Goal: Task Accomplishment & Management: Manage account settings

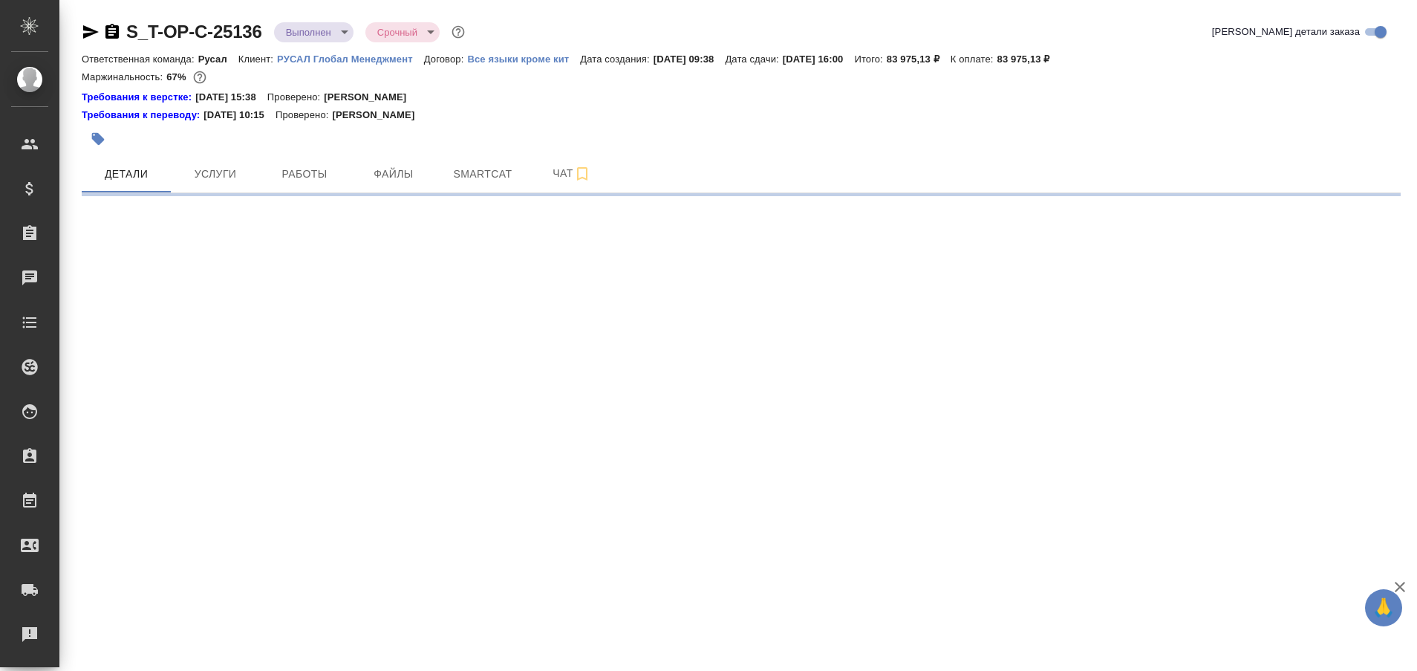
select select "RU"
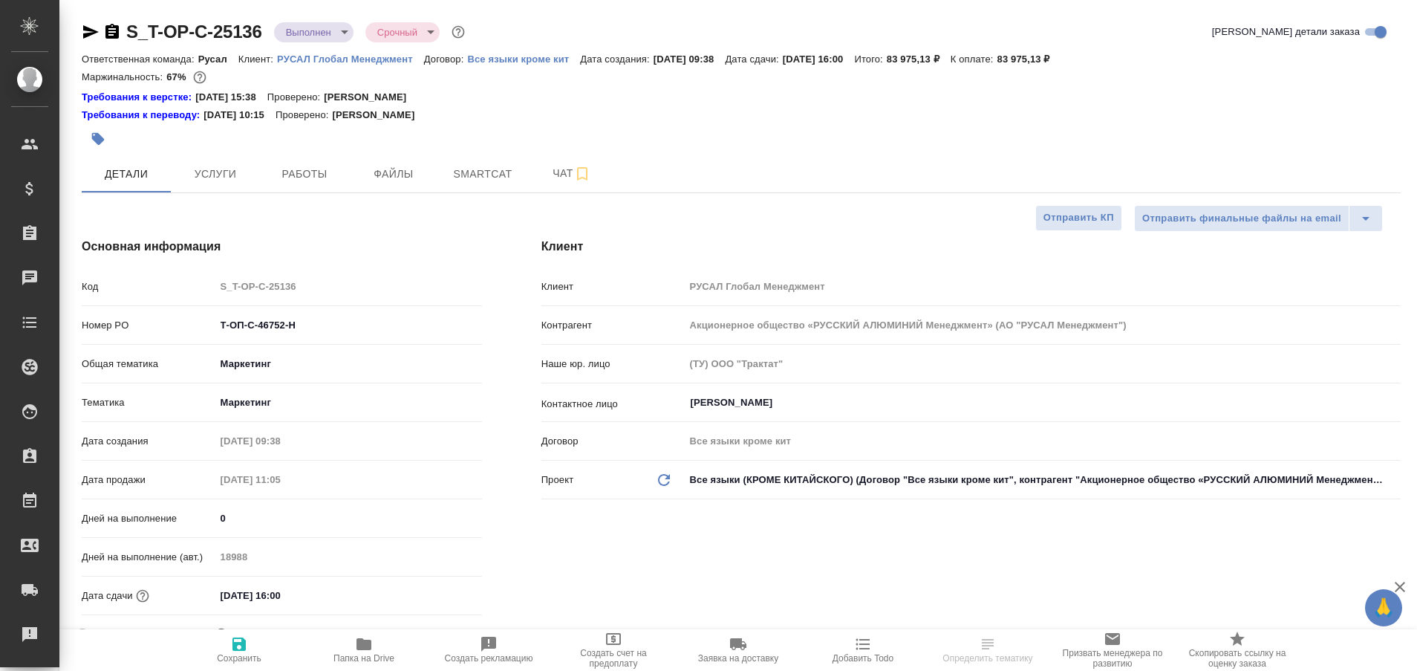
type textarea "x"
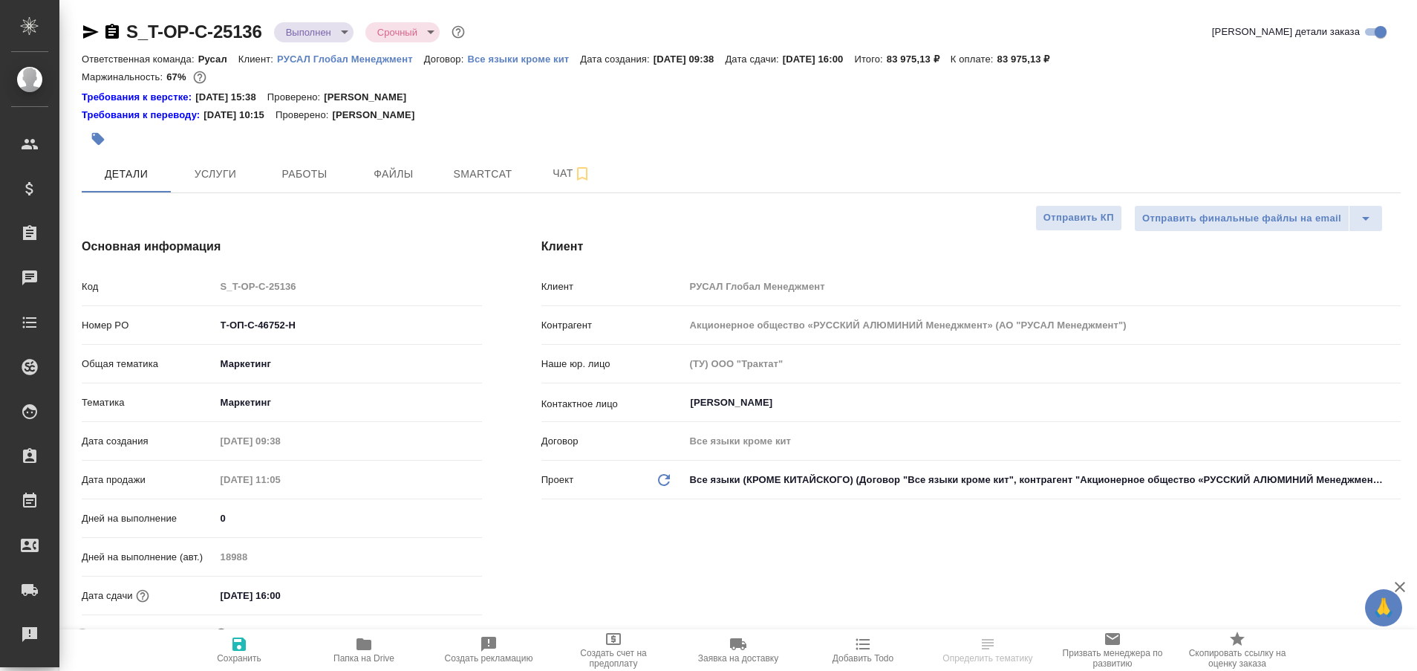
type textarea "x"
type input "[PERSON_NAME]"
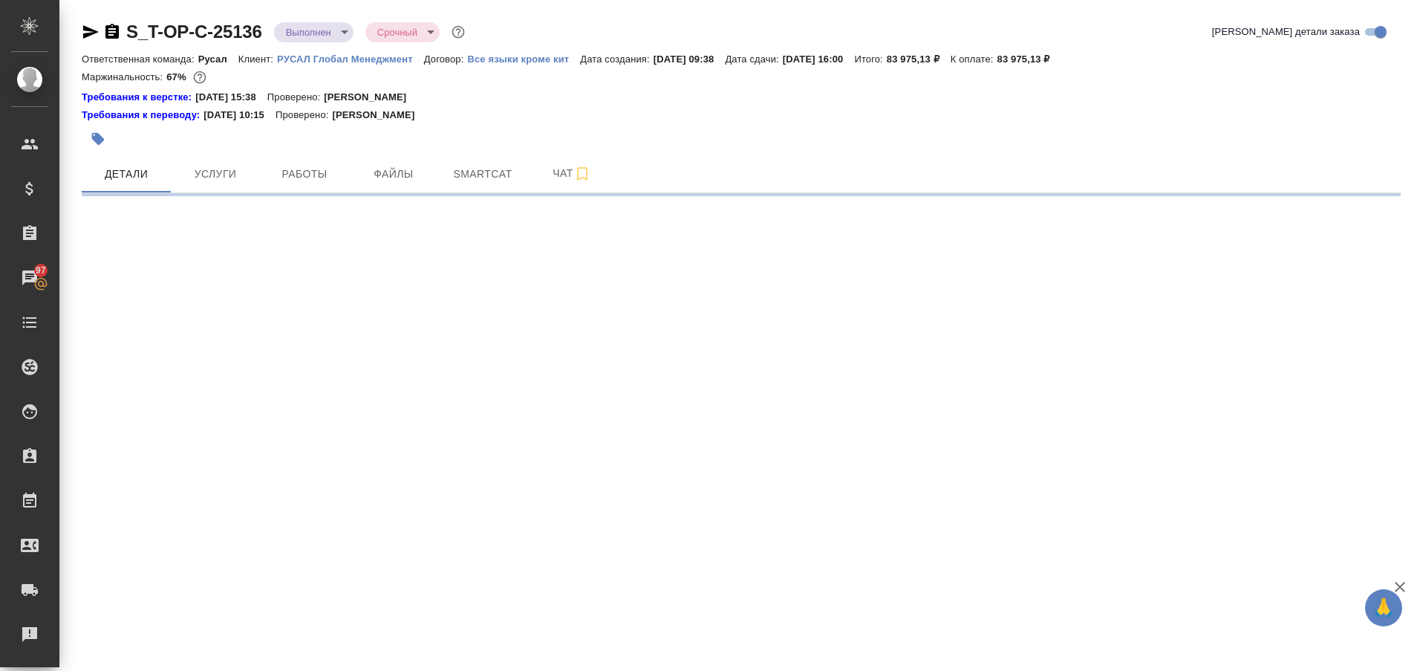
select select "RU"
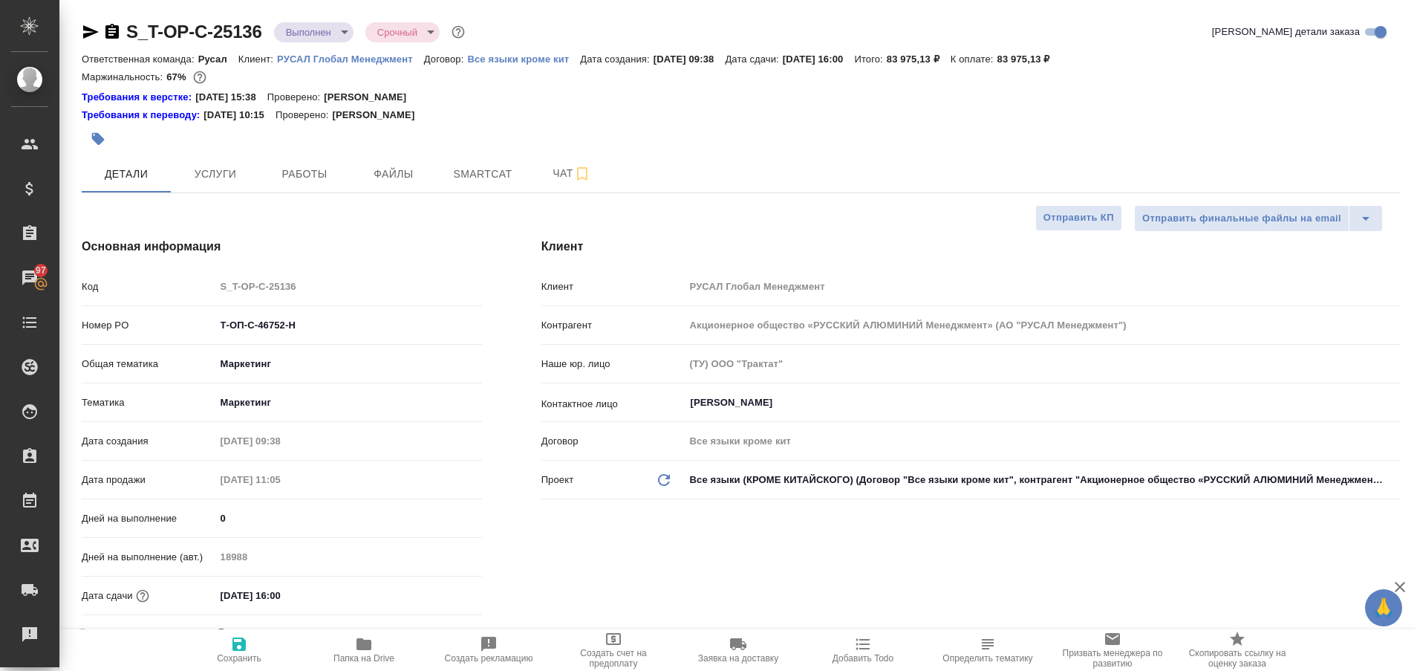
type textarea "x"
click at [301, 181] on span "Работы" at bounding box center [304, 174] width 71 height 19
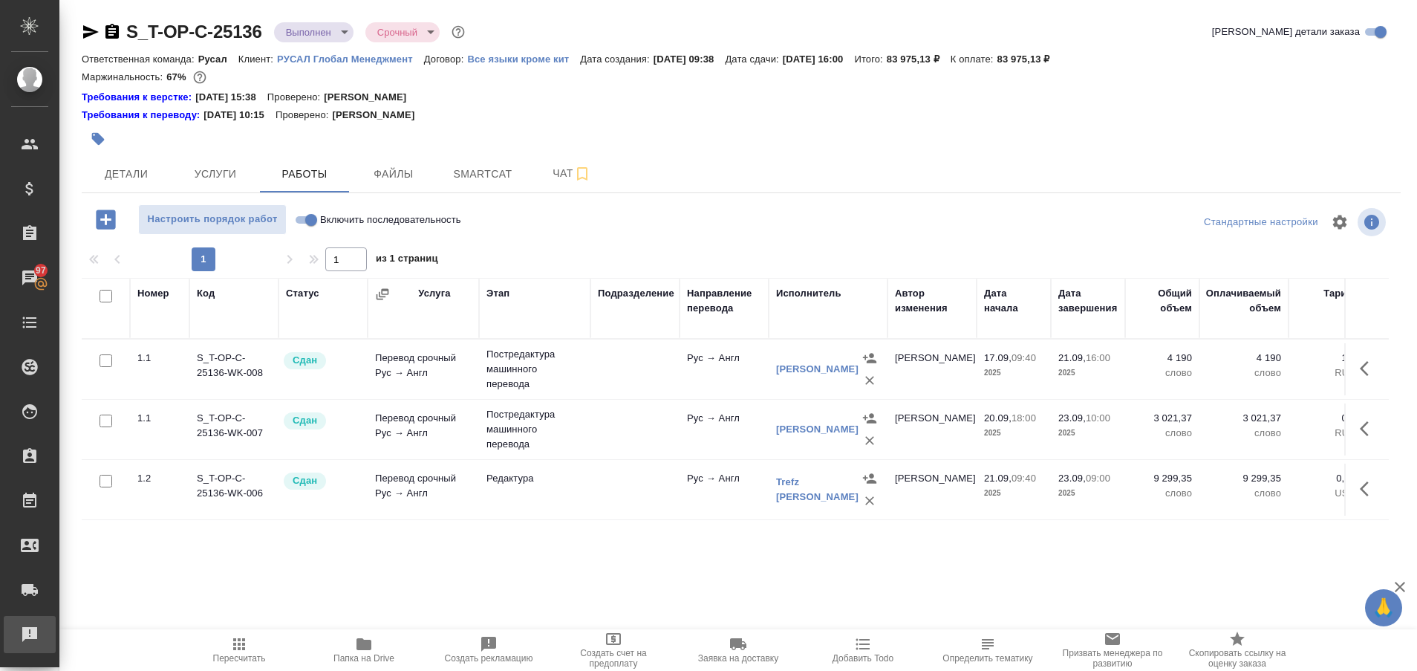
click at [27, 629] on div "Рекламации" at bounding box center [11, 634] width 37 height 22
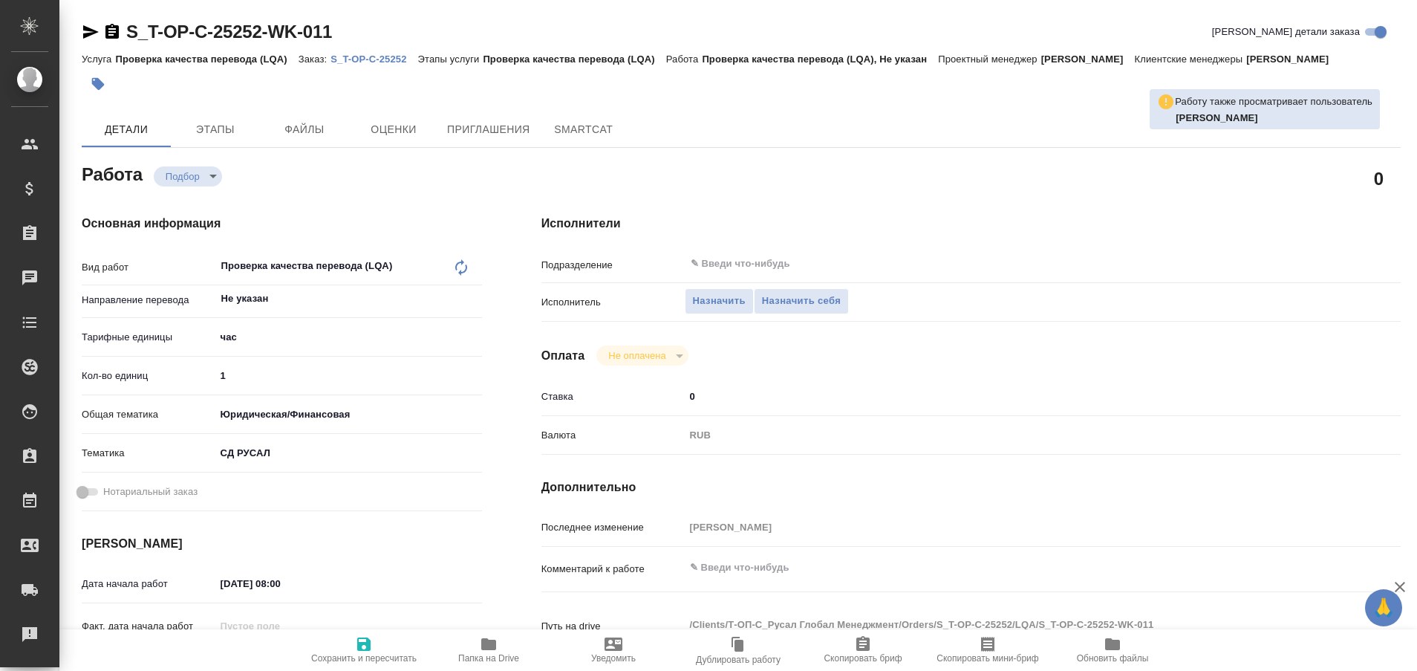
click at [389, 56] on p "S_T-OP-C-25252" at bounding box center [374, 58] width 87 height 11
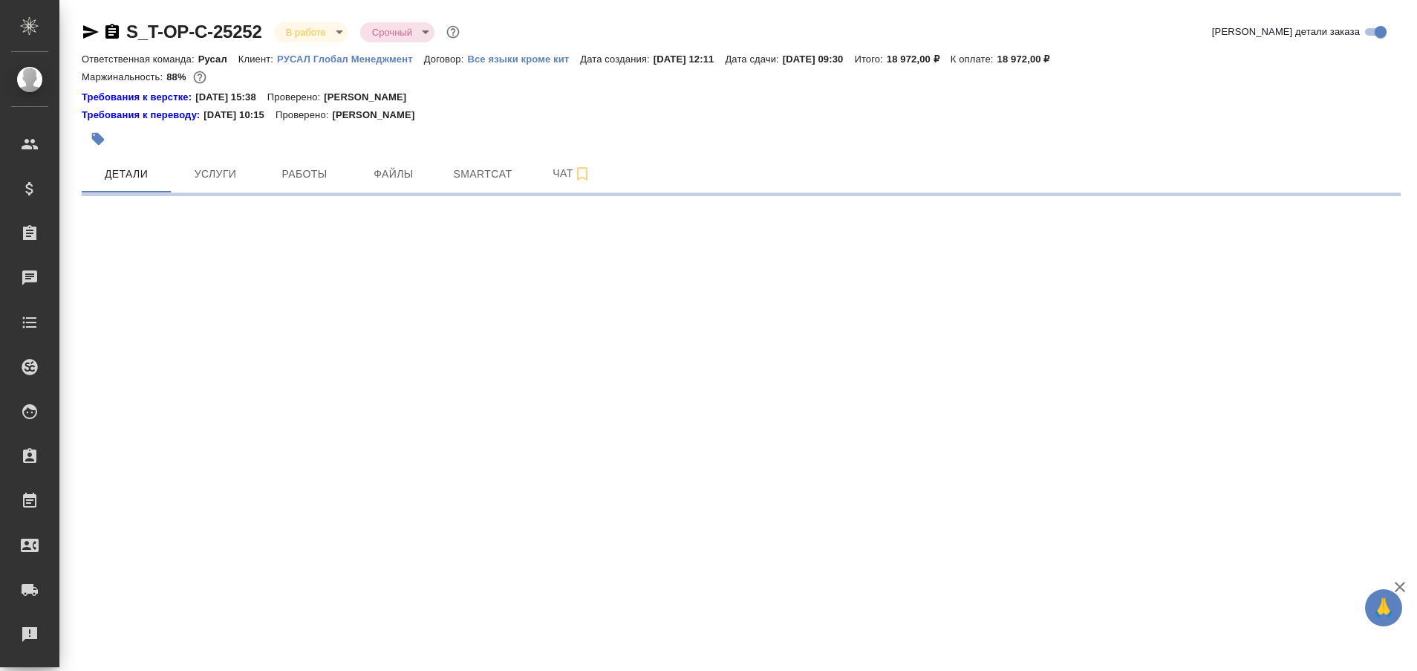
select select "RU"
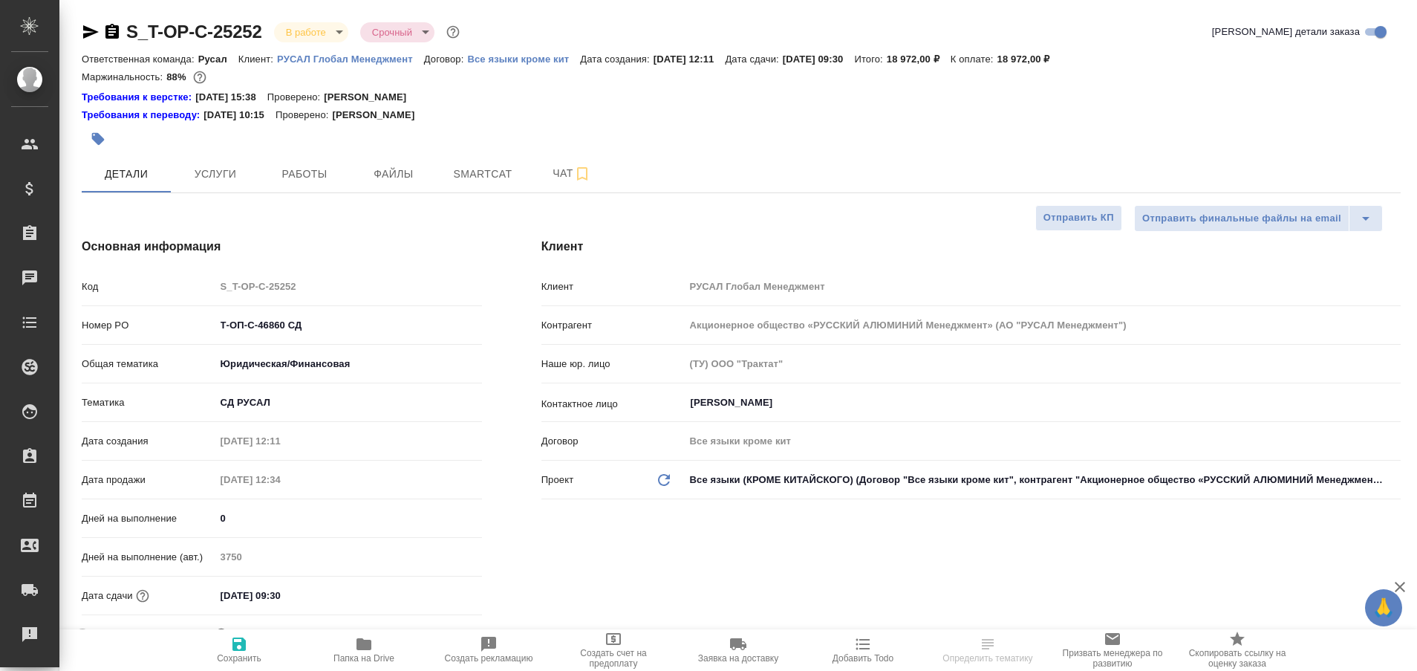
type textarea "x"
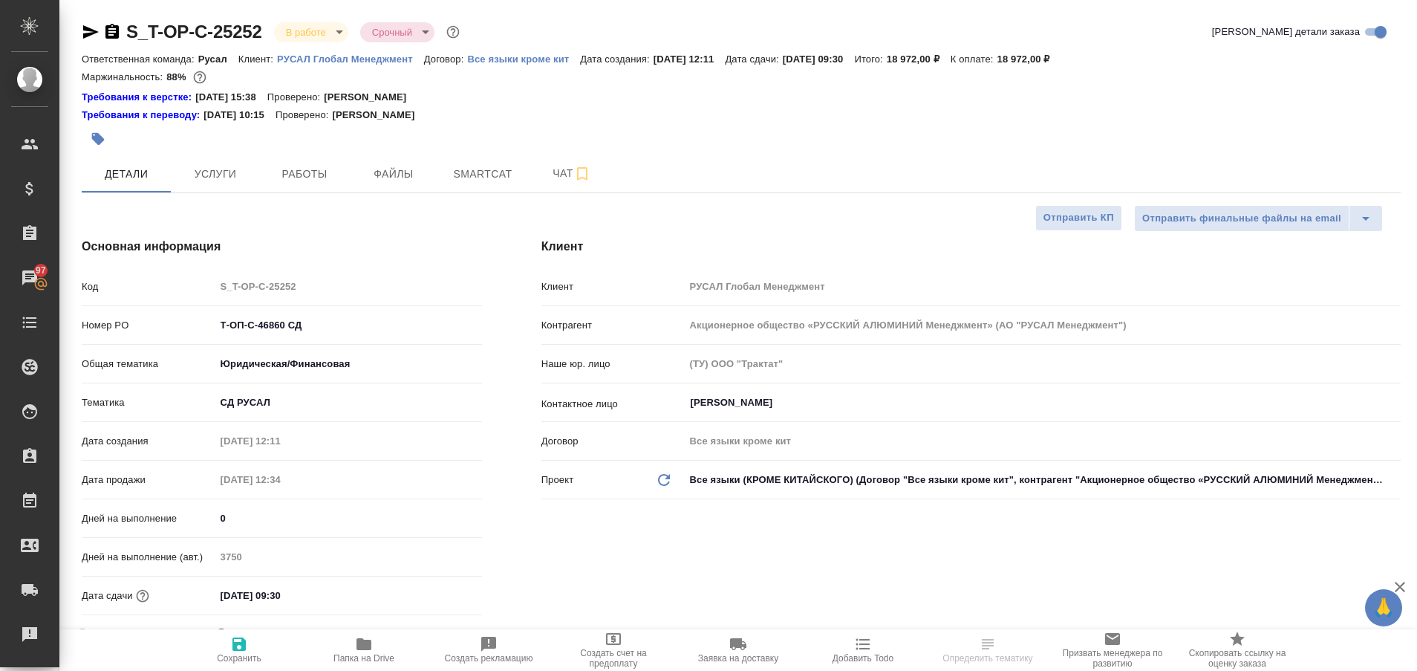
type textarea "x"
select select "RU"
type textarea "x"
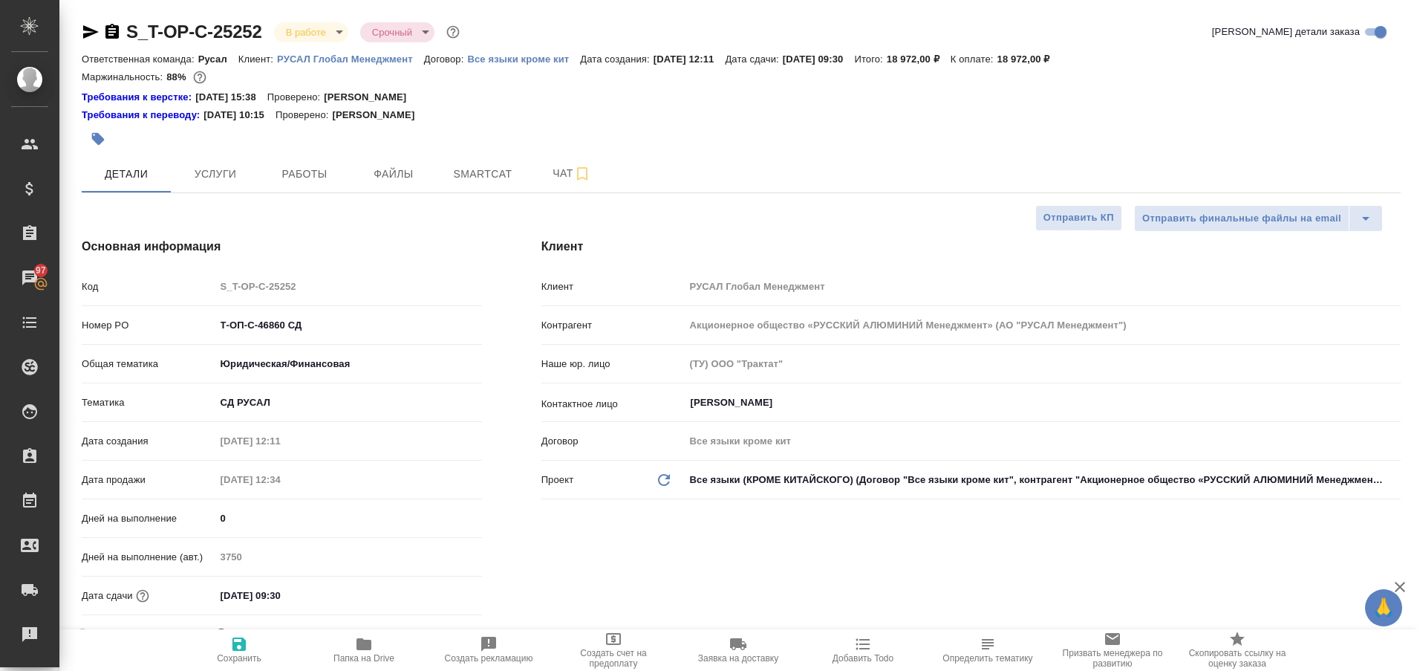
type textarea "x"
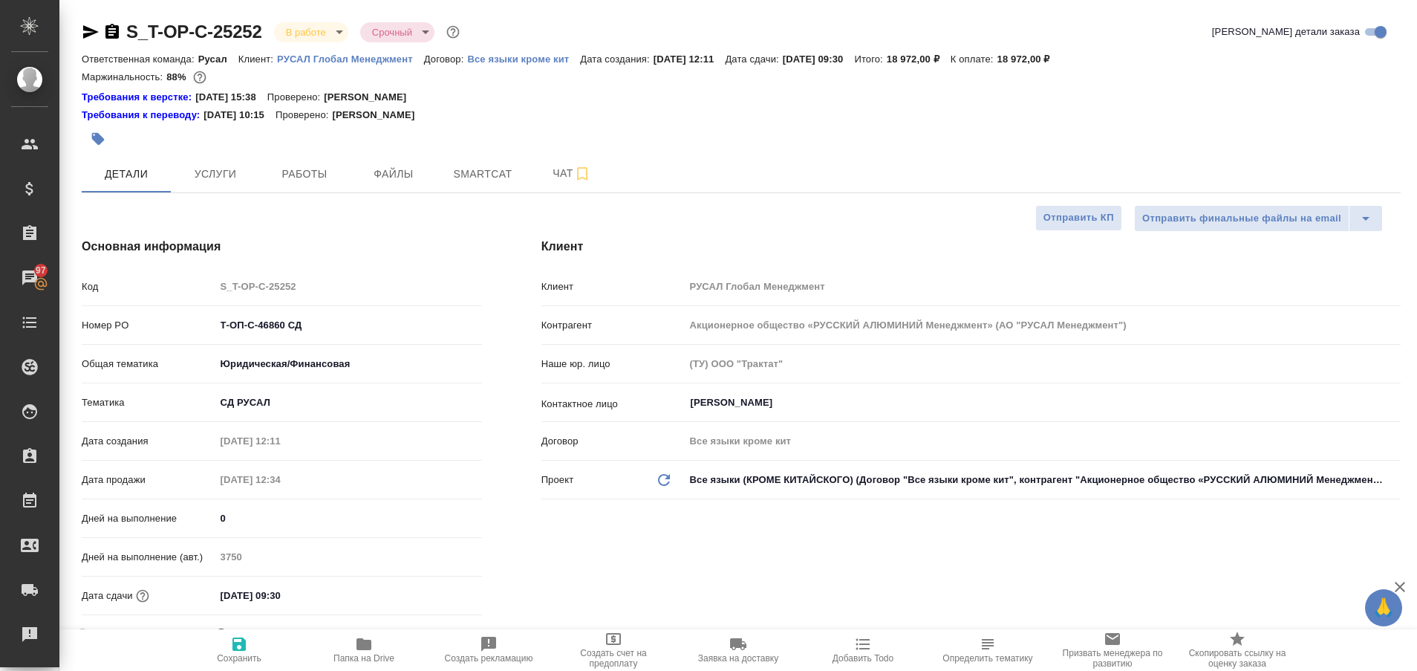
type textarea "x"
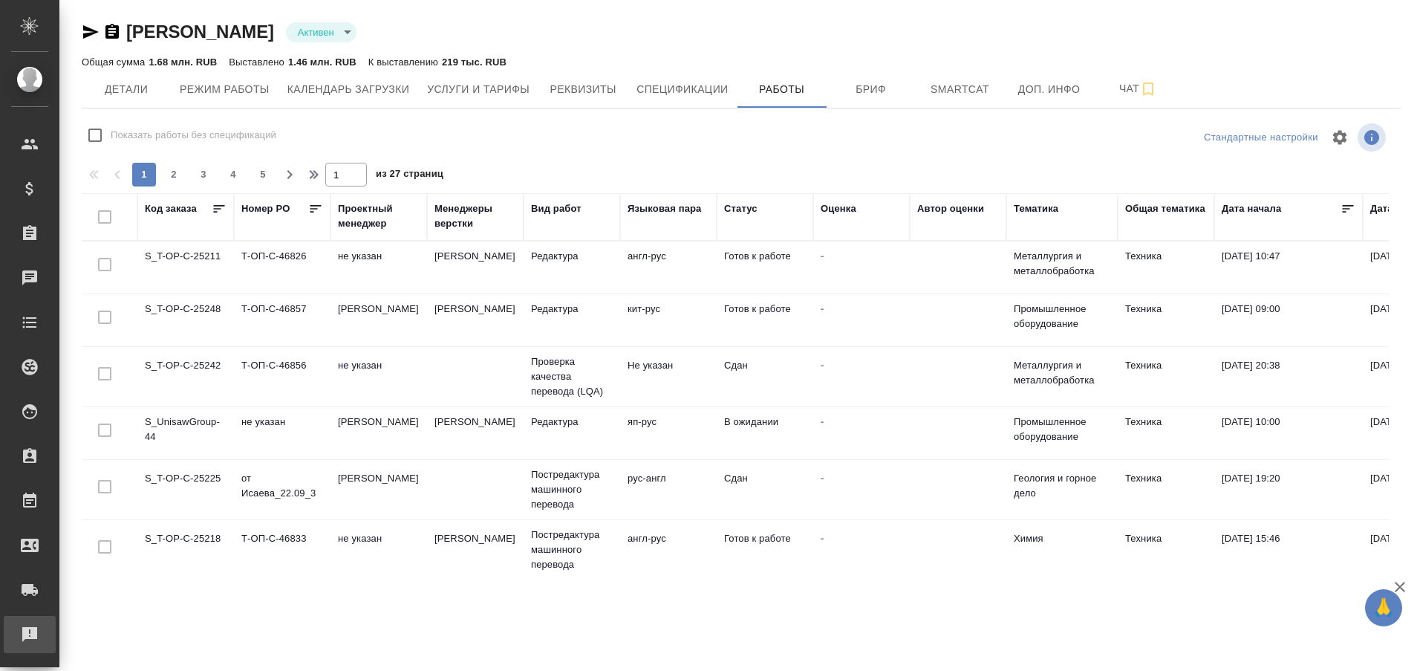
drag, startPoint x: 0, startPoint y: 0, endPoint x: 56, endPoint y: 649, distance: 650.9
click at [56, 649] on link "Рекламации" at bounding box center [30, 634] width 52 height 37
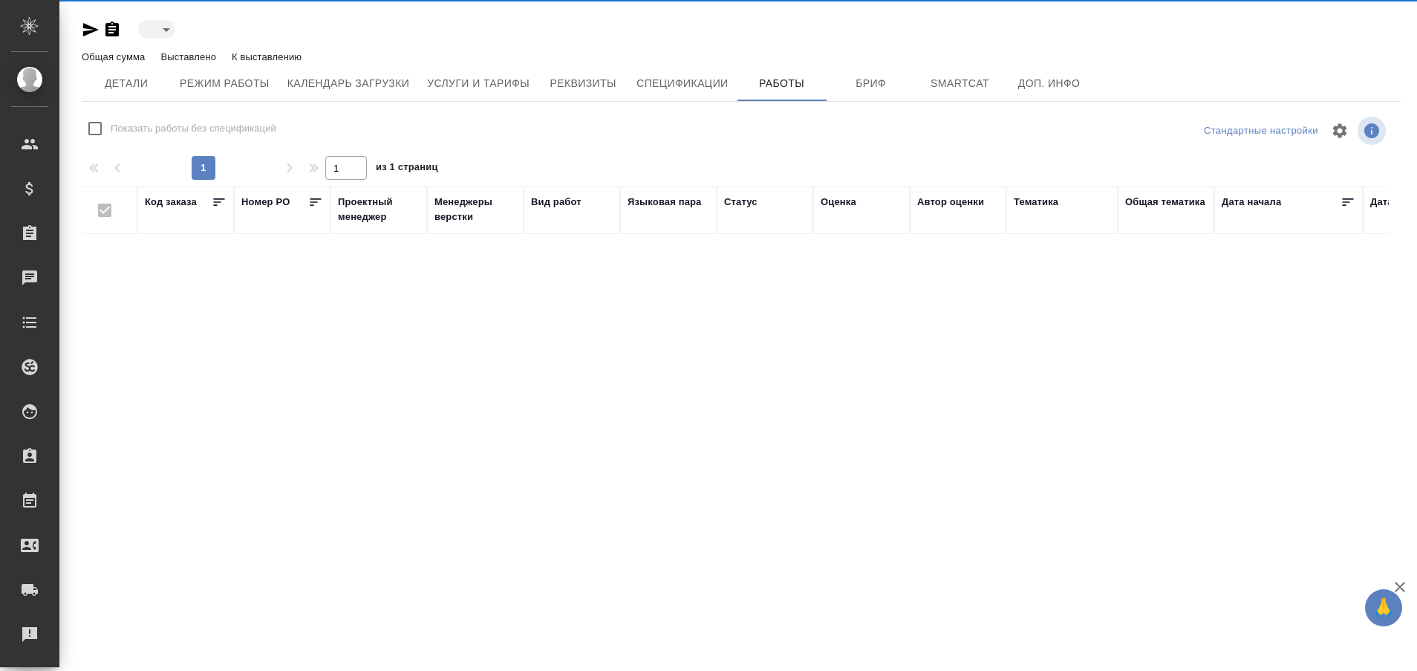
type input "active"
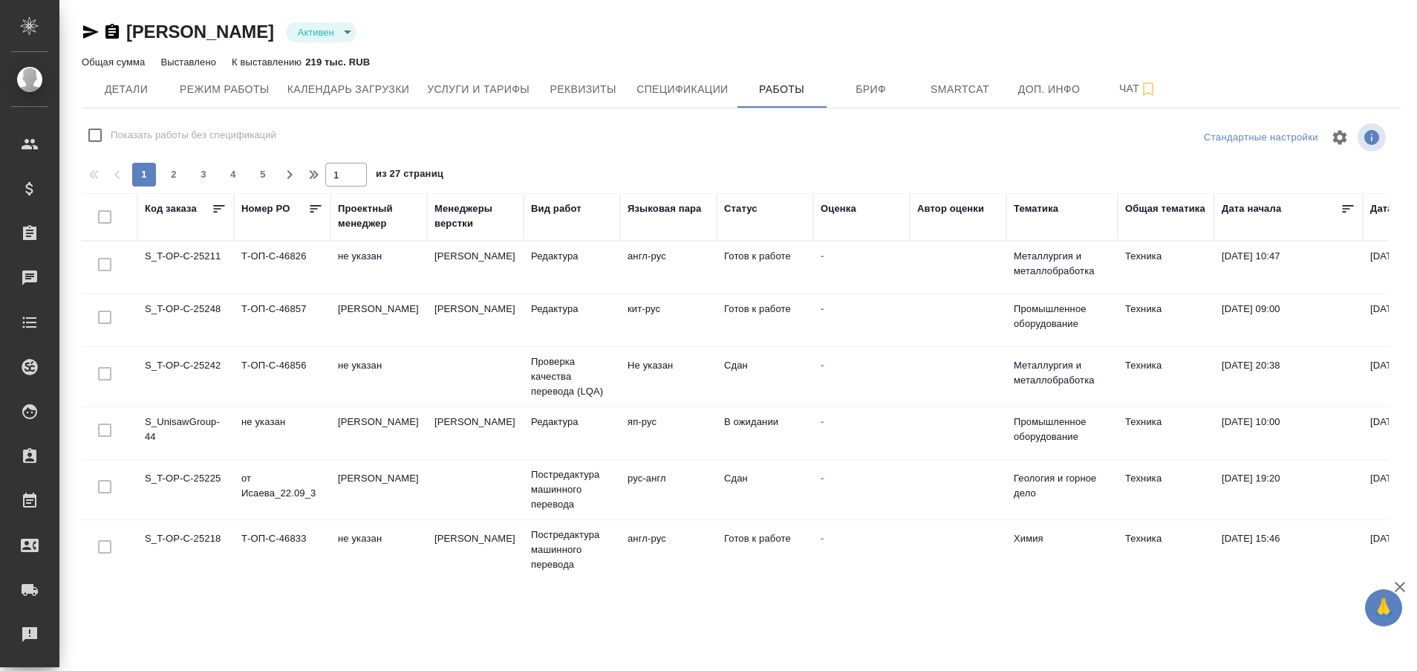
checkbox input "false"
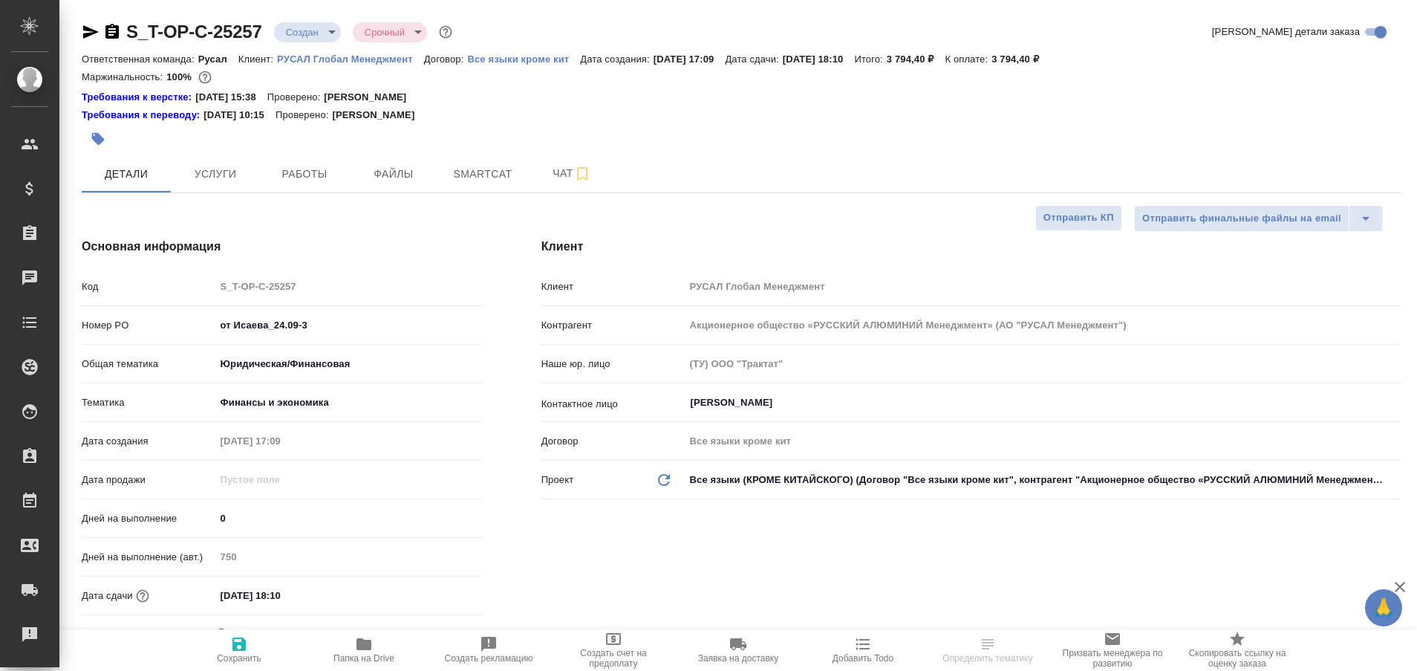
select select "RU"
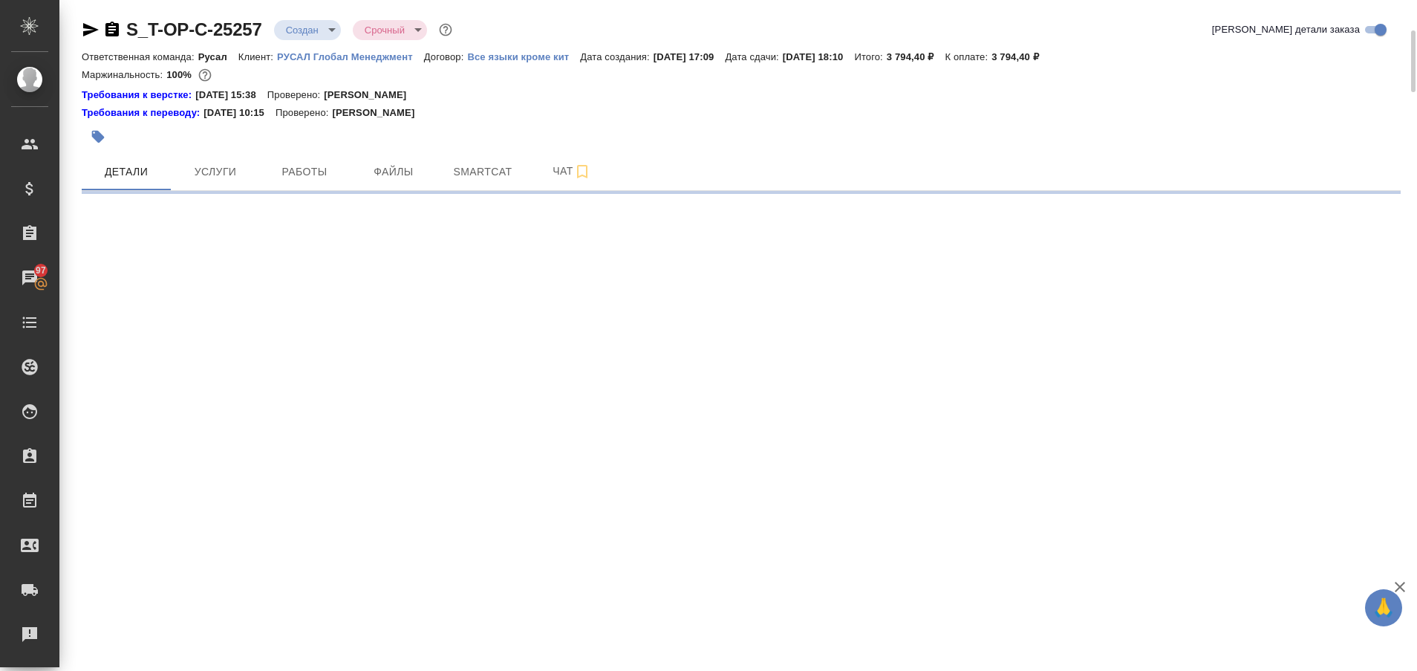
scroll to position [25, 0]
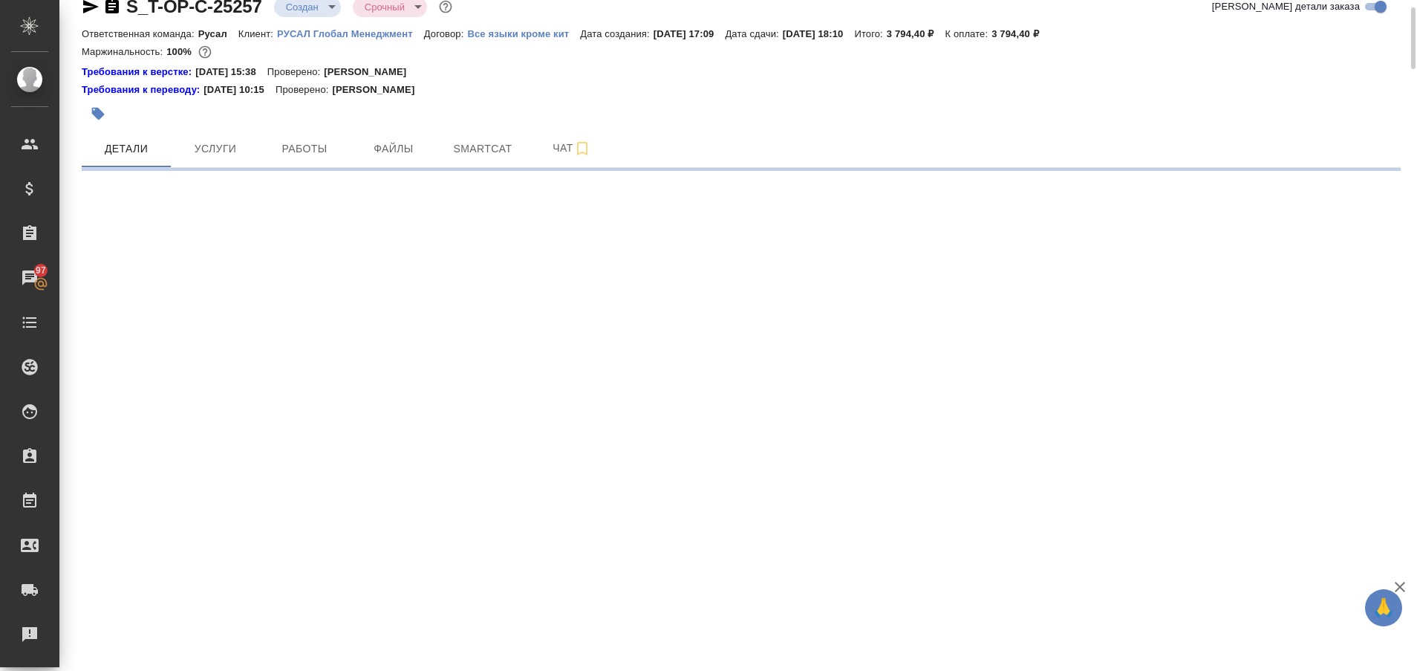
select select "RU"
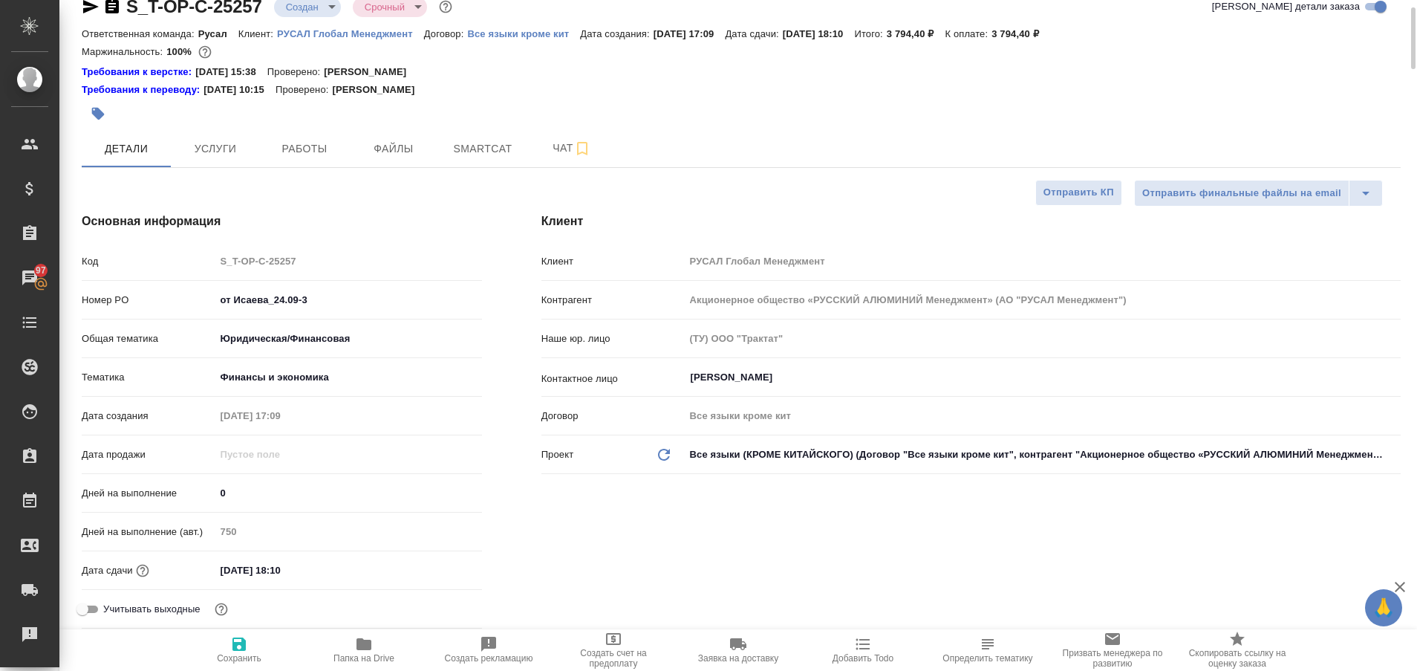
type textarea "x"
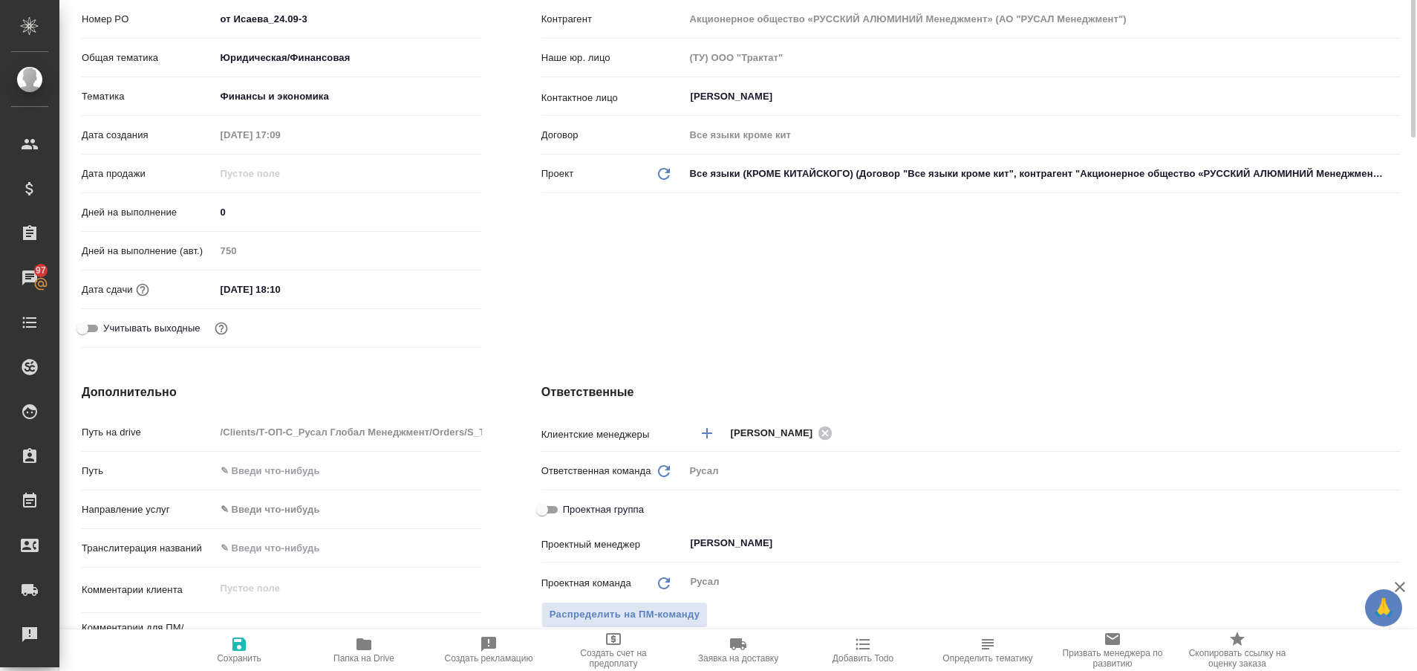
scroll to position [0, 0]
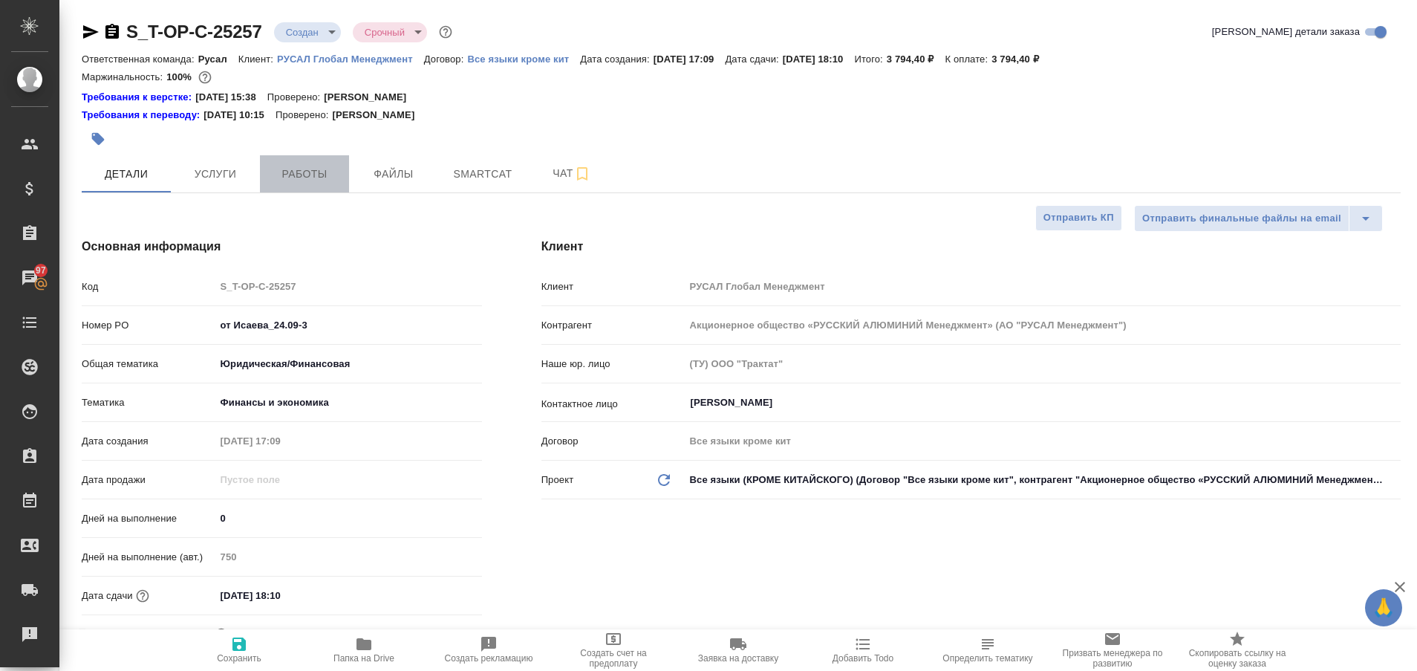
click at [308, 183] on button "Работы" at bounding box center [304, 173] width 89 height 37
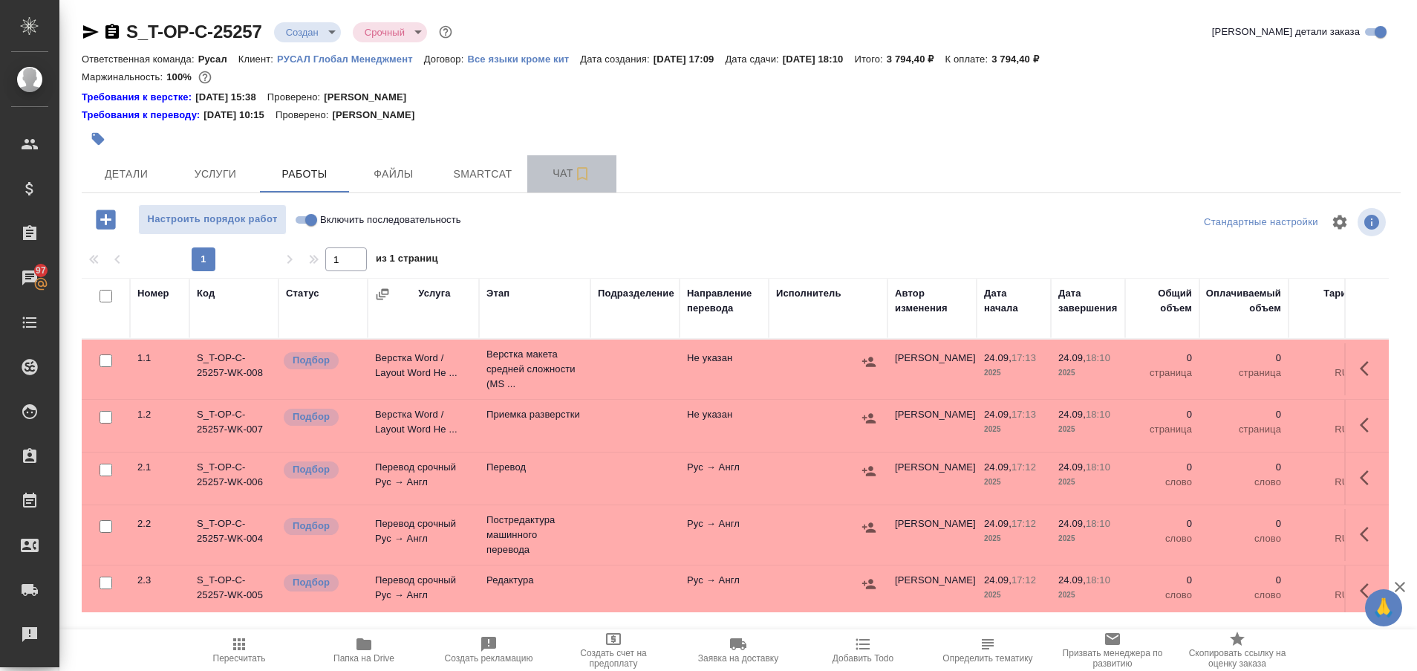
click at [561, 179] on span "Чат" at bounding box center [571, 173] width 71 height 19
